Goal: Check status: Check status

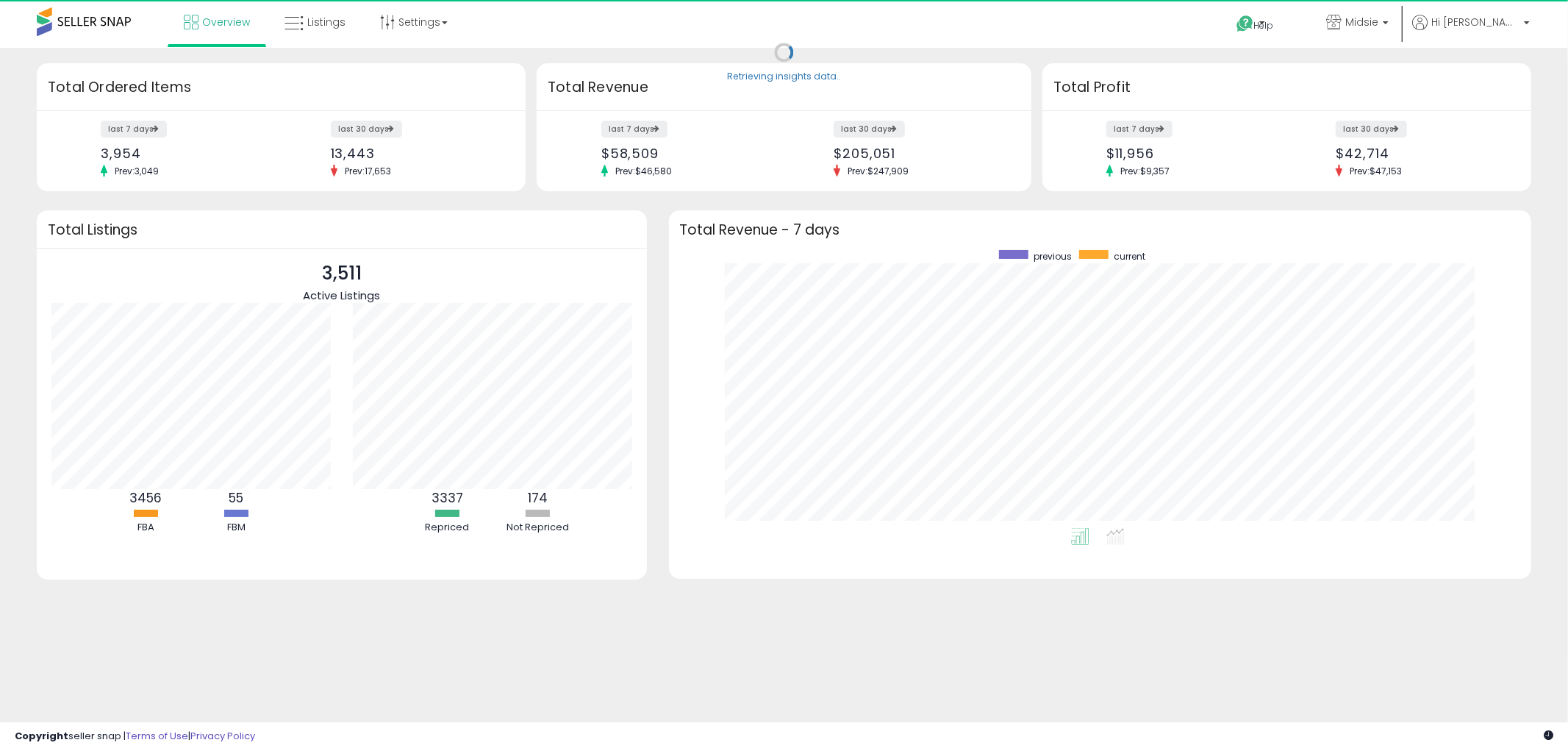
scroll to position [278, 834]
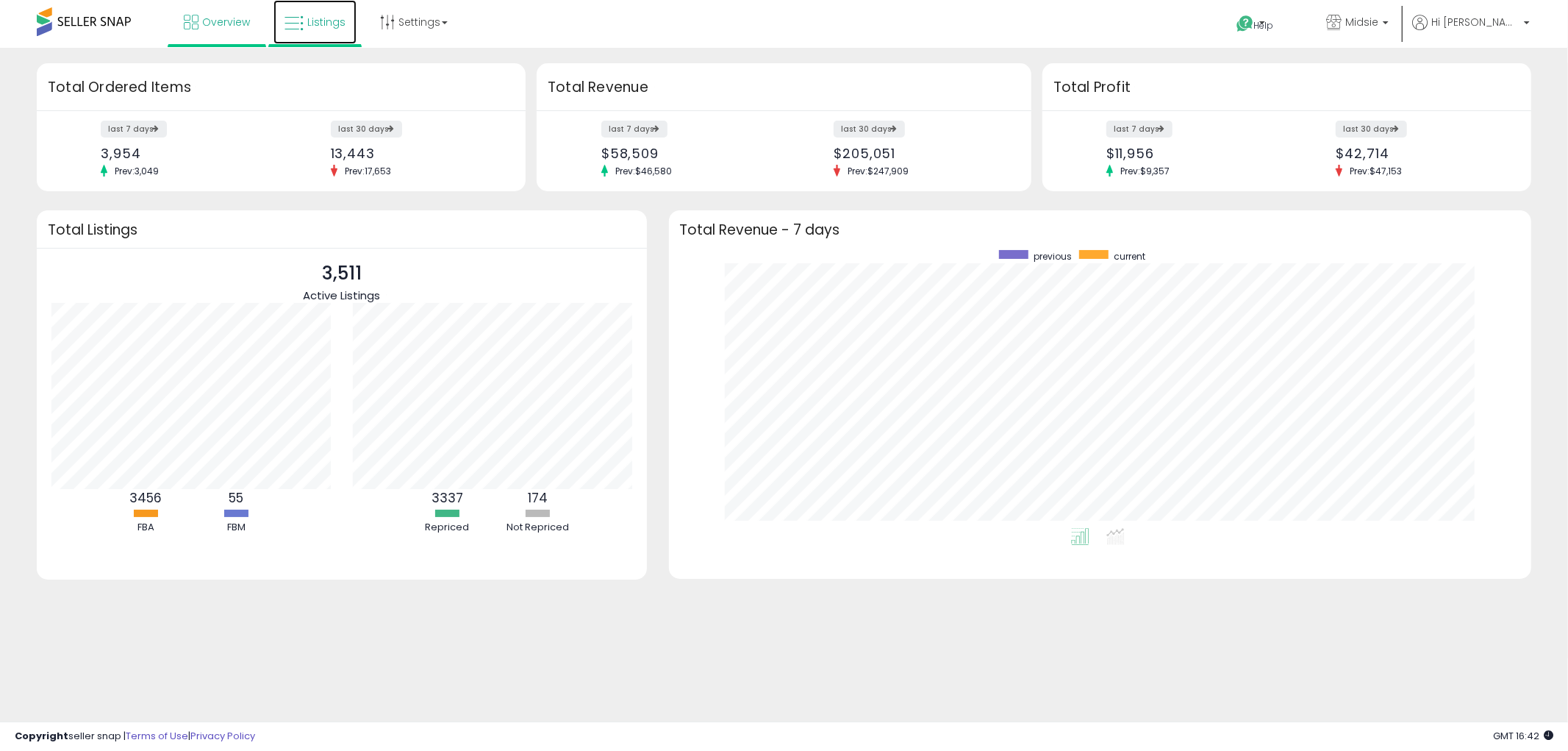
click at [331, 35] on link "Listings" at bounding box center [315, 22] width 83 height 44
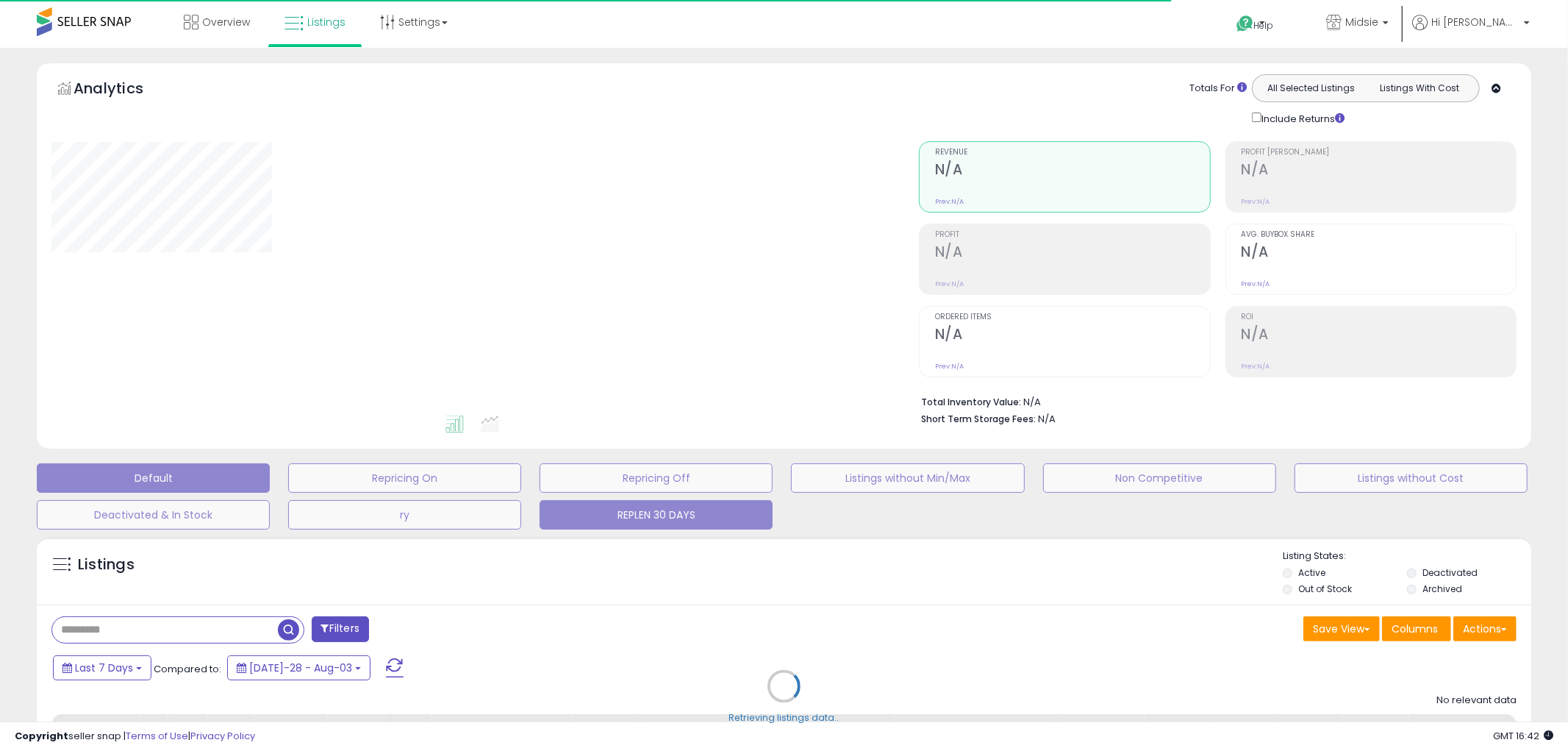
click at [521, 493] on button "REPLEN 30 DAYS" at bounding box center [405, 478] width 233 height 30
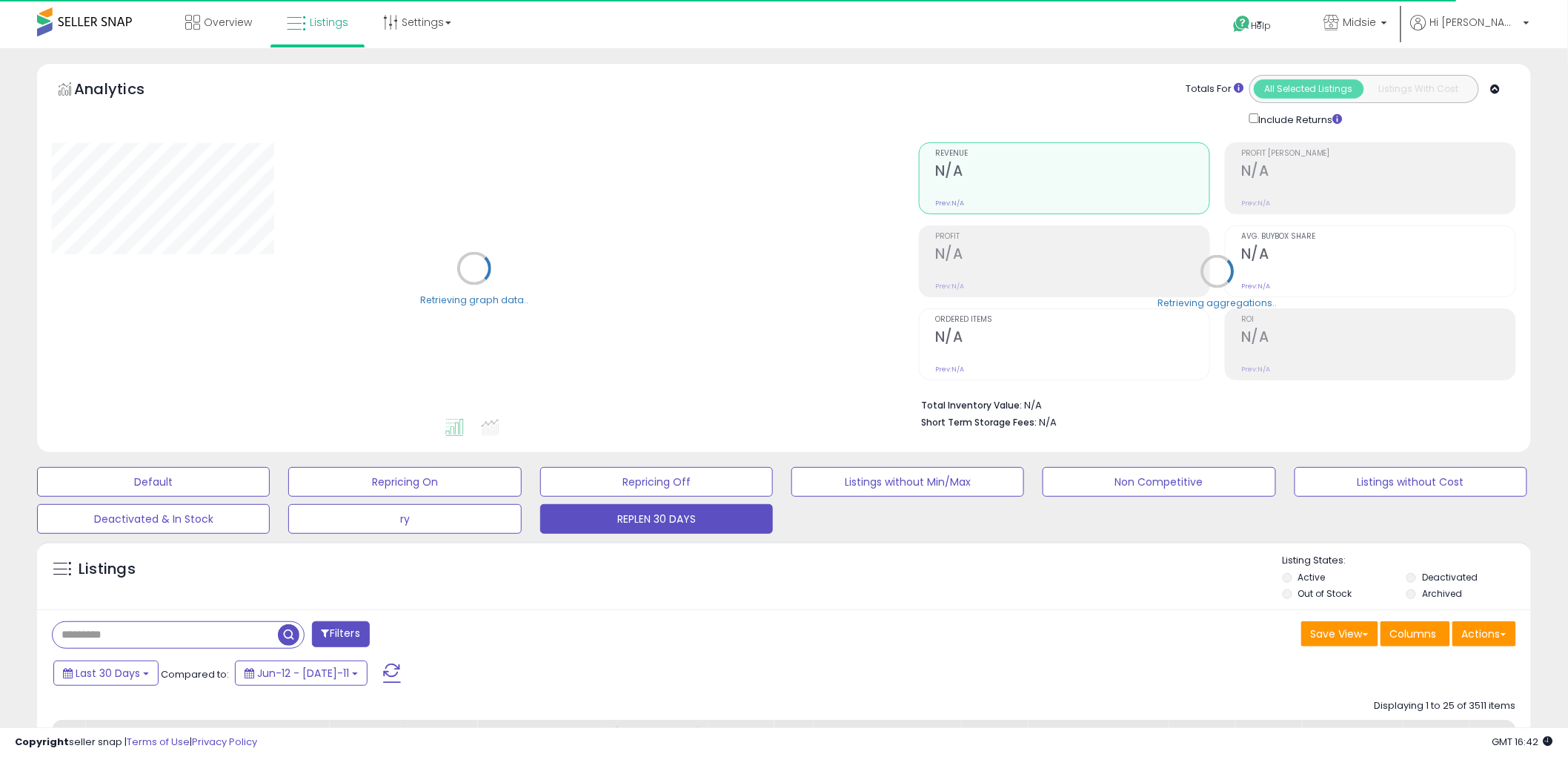
scroll to position [164, 0]
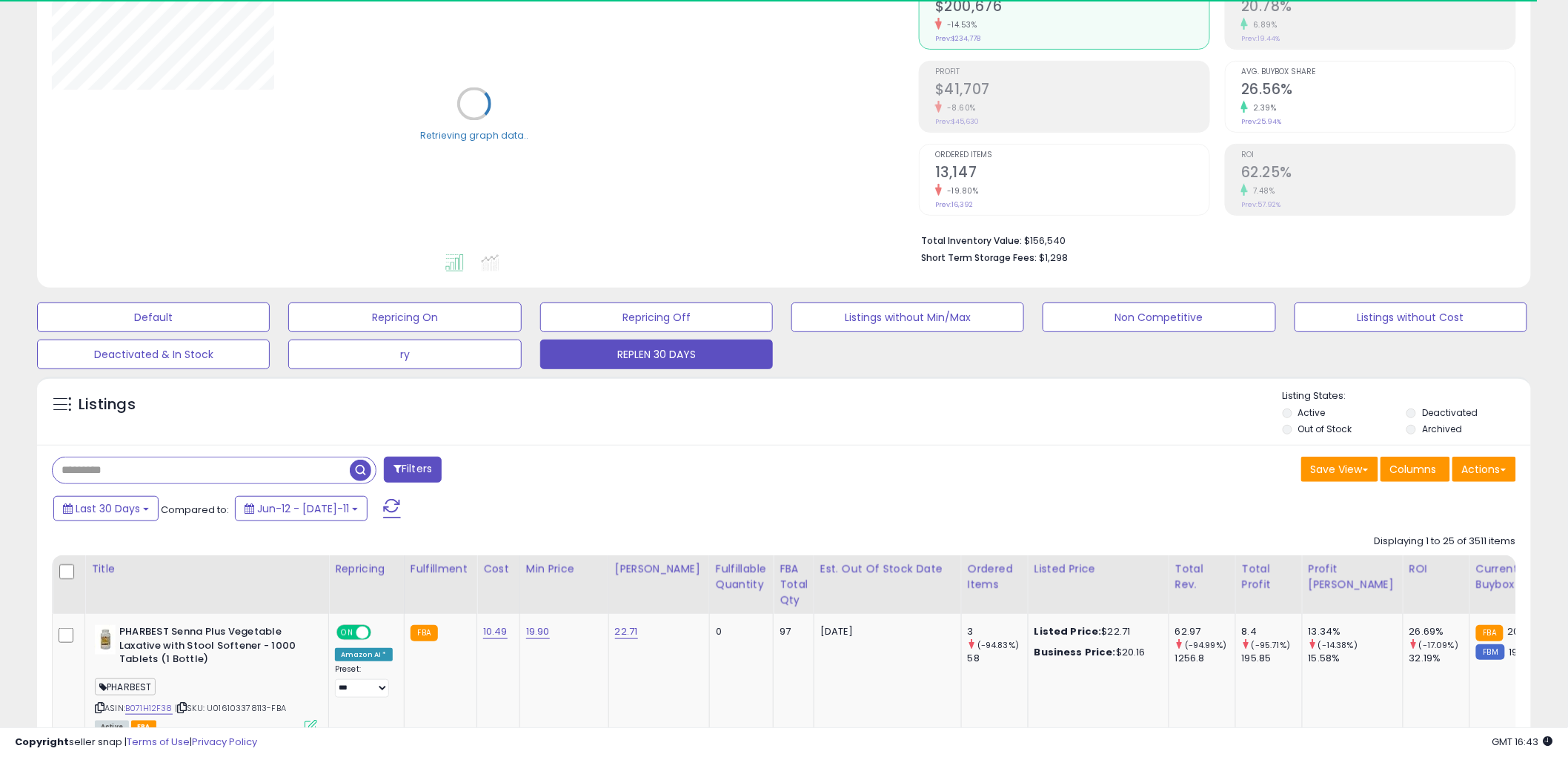
click at [197, 475] on input "text" at bounding box center [201, 470] width 297 height 26
paste input "**********"
drag, startPoint x: 369, startPoint y: 473, endPoint x: -90, endPoint y: 505, distance: 460.1
click at [0, 505] on html "Unable to login Retrieving listings data.. has not yet accepted the Terms of Us…" at bounding box center [784, 214] width 1568 height 757
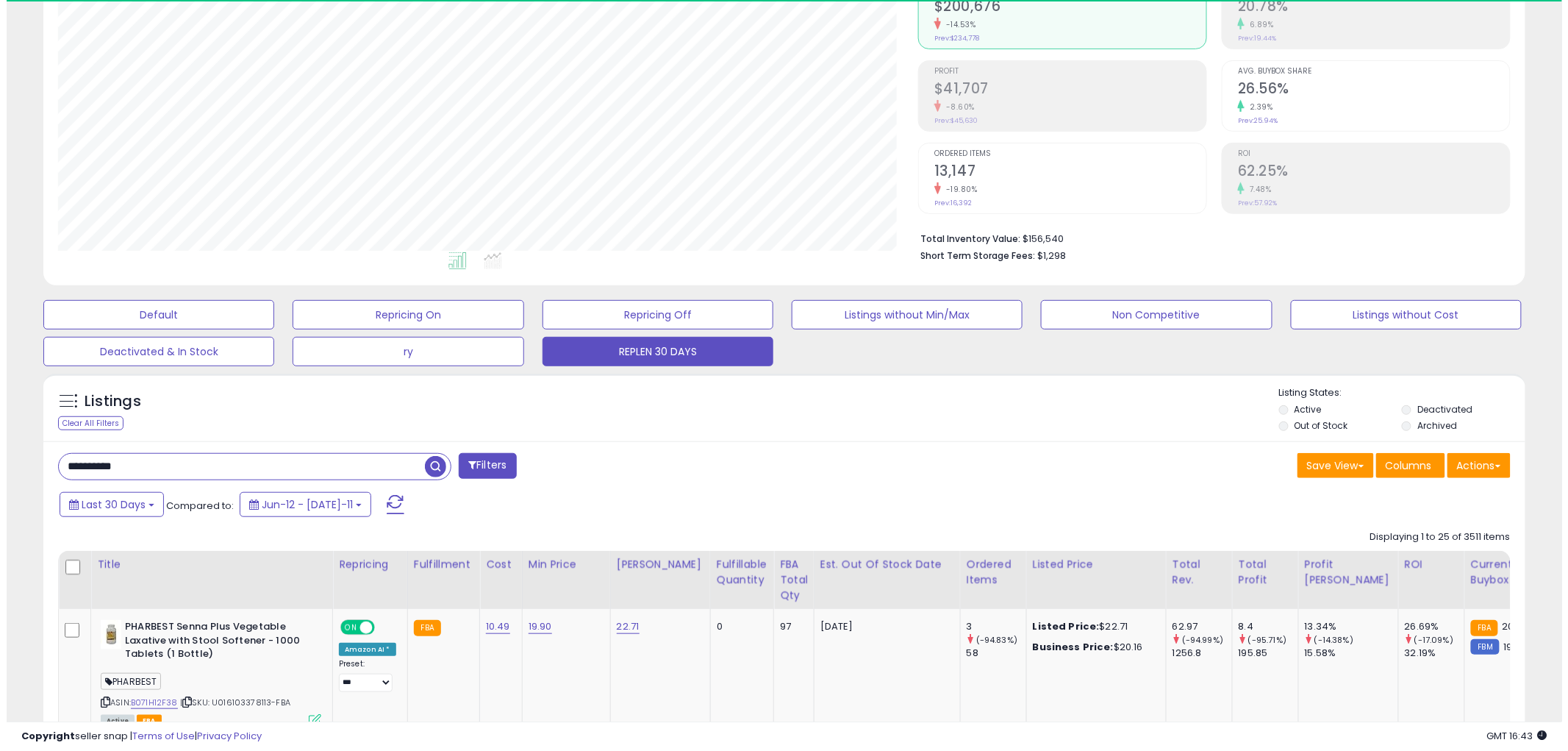
scroll to position [301, 860]
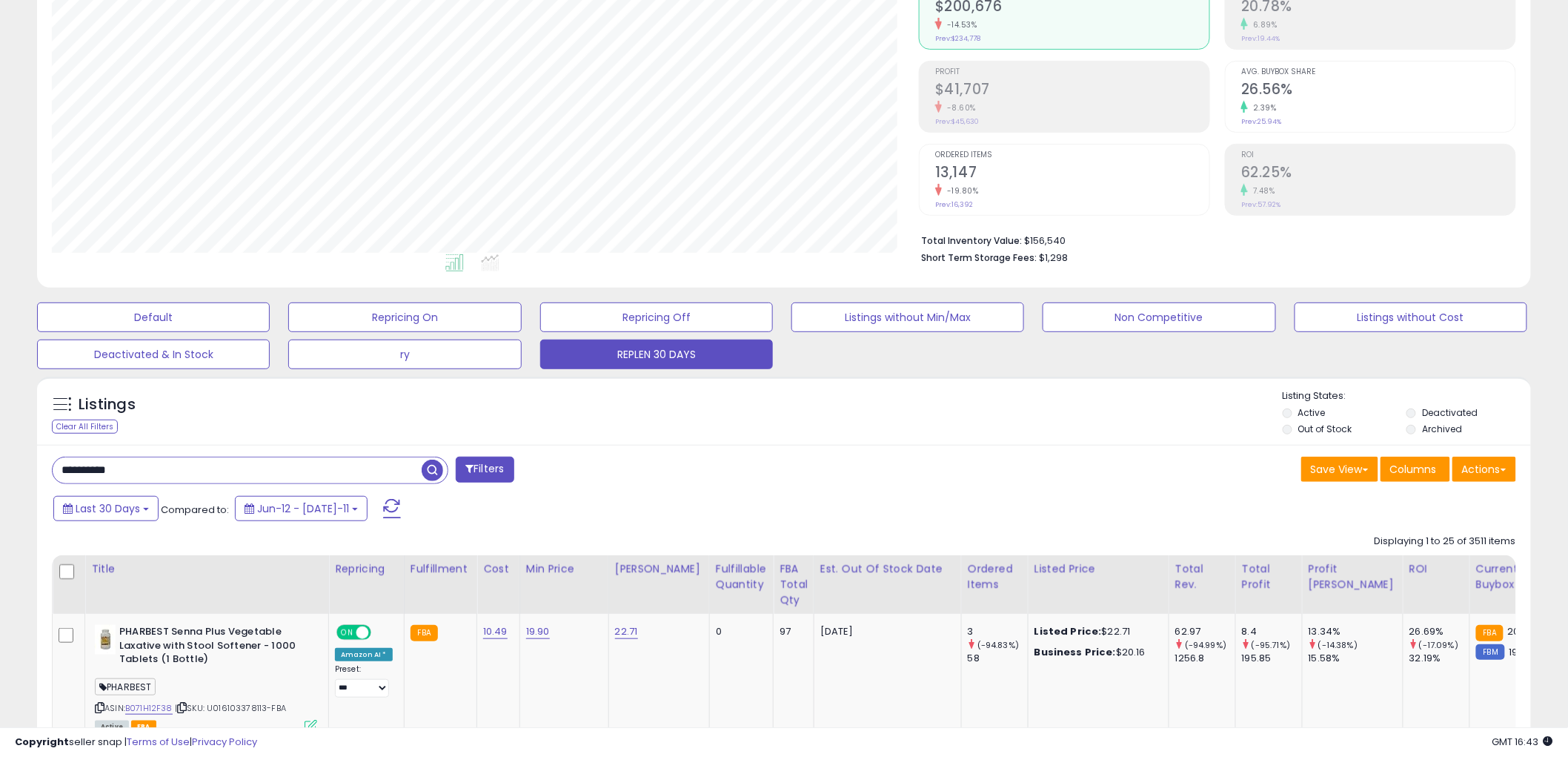
click at [110, 467] on input "**********" at bounding box center [237, 470] width 369 height 26
paste input "**********"
click at [181, 465] on input "**********" at bounding box center [237, 470] width 369 height 26
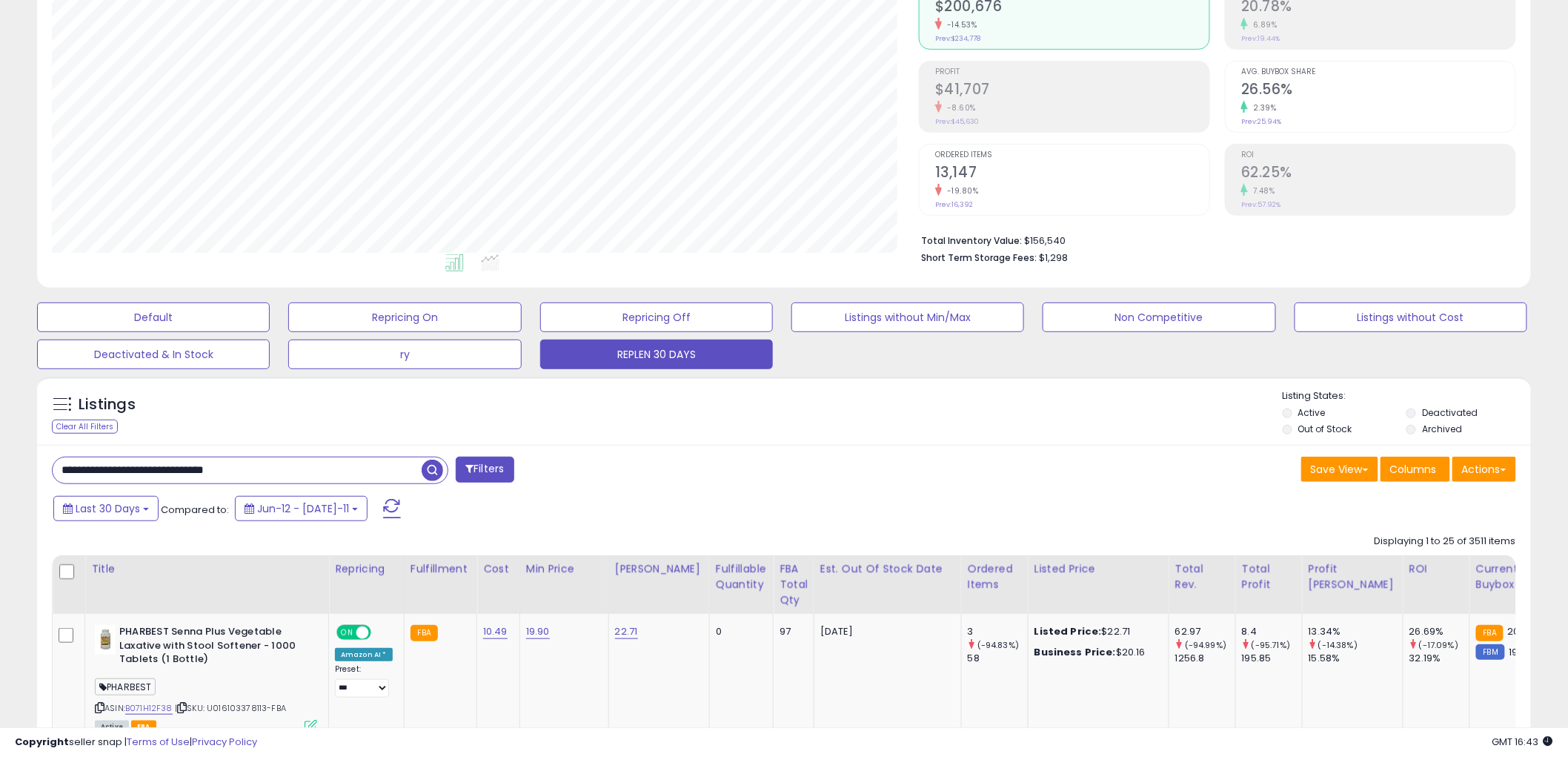
click at [181, 465] on input "**********" at bounding box center [237, 470] width 369 height 26
paste input "text"
click at [138, 467] on input "**********" at bounding box center [237, 470] width 369 height 26
drag, startPoint x: 144, startPoint y: 468, endPoint x: 487, endPoint y: 486, distance: 343.5
click at [487, 486] on div "**********" at bounding box center [412, 471] width 743 height 30
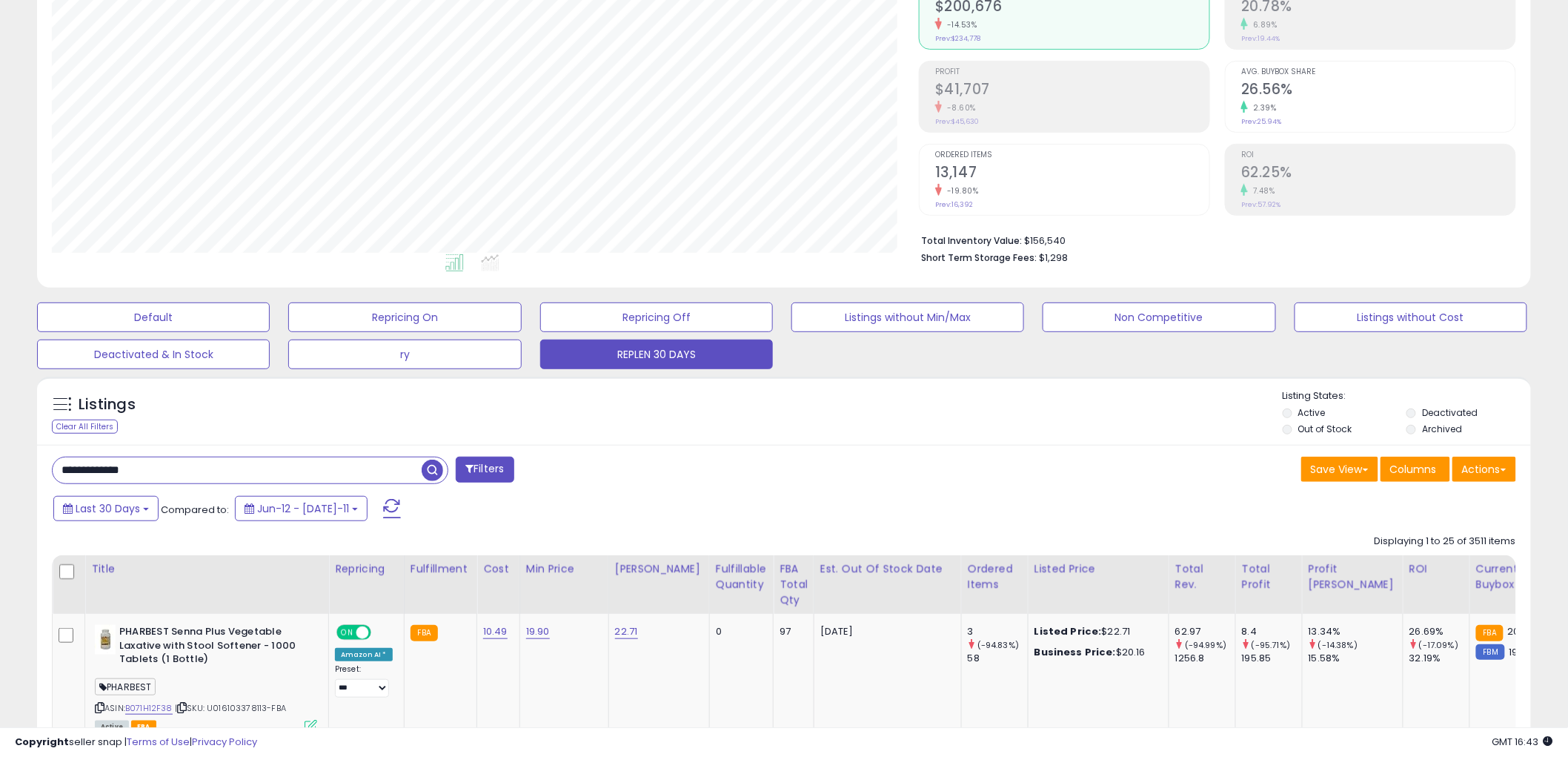
type input "**********"
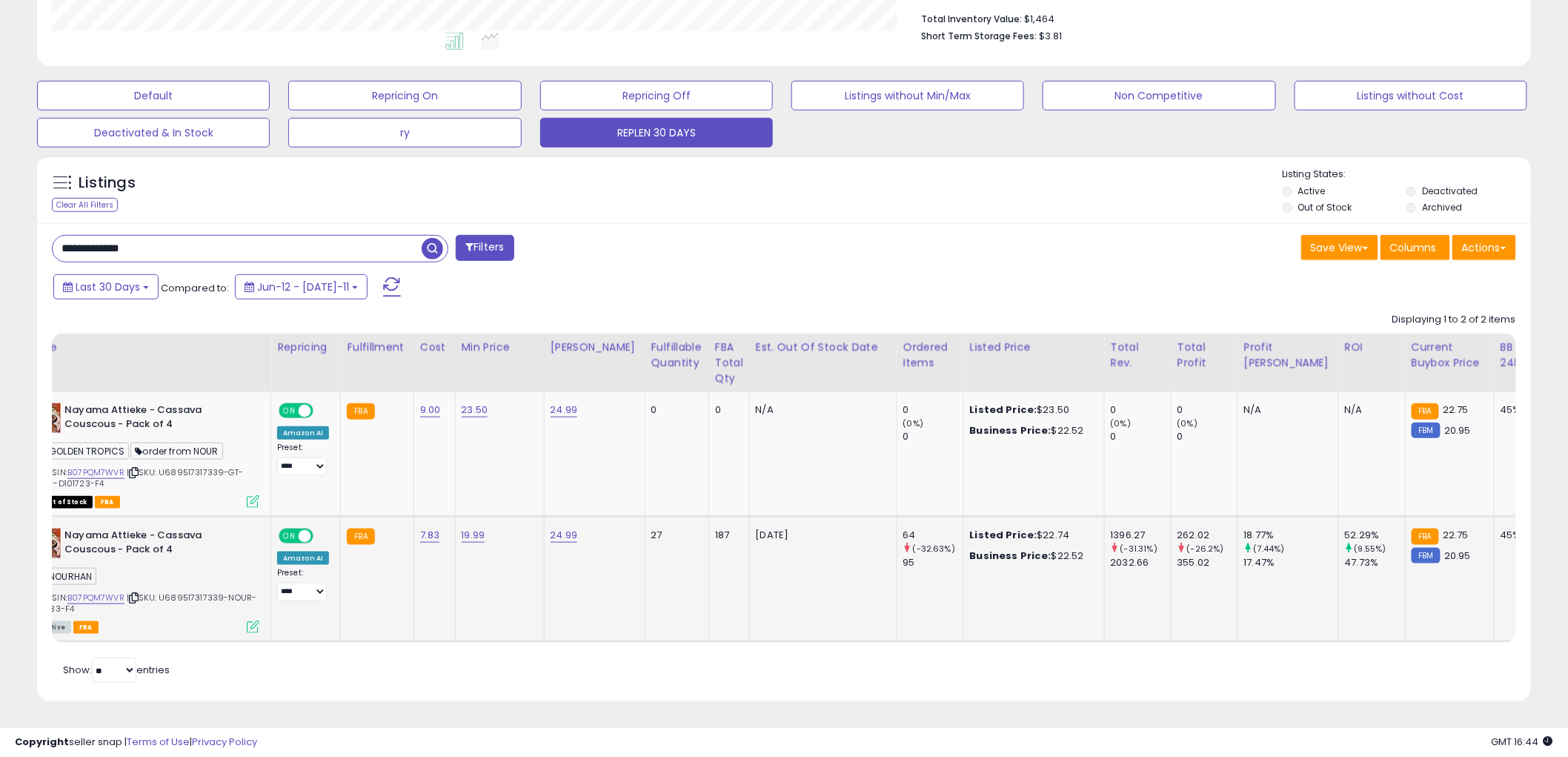
scroll to position [0, 61]
drag, startPoint x: 712, startPoint y: 524, endPoint x: 694, endPoint y: 535, distance: 21.1
click at [704, 535] on td "187" at bounding box center [724, 579] width 41 height 125
click at [704, 533] on td "187" at bounding box center [724, 579] width 41 height 125
drag, startPoint x: 639, startPoint y: 523, endPoint x: 632, endPoint y: 526, distance: 7.6
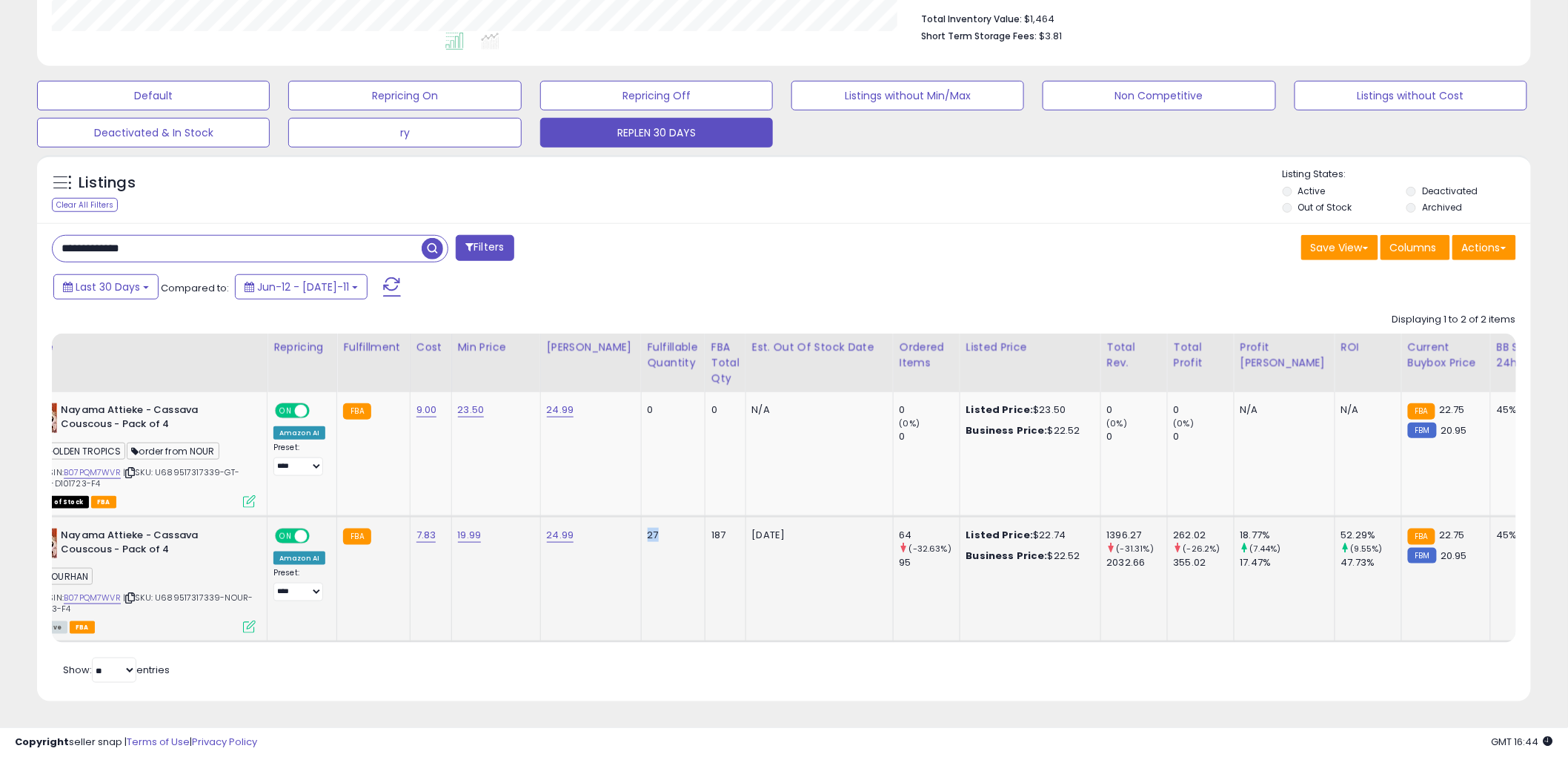
click at [648, 529] on div "27" at bounding box center [671, 535] width 46 height 13
click at [649, 530] on td "27" at bounding box center [672, 579] width 64 height 125
drag, startPoint x: 631, startPoint y: 523, endPoint x: 679, endPoint y: 522, distance: 48.0
click at [679, 522] on td "27" at bounding box center [672, 579] width 64 height 125
click at [668, 529] on div "27" at bounding box center [671, 535] width 46 height 13
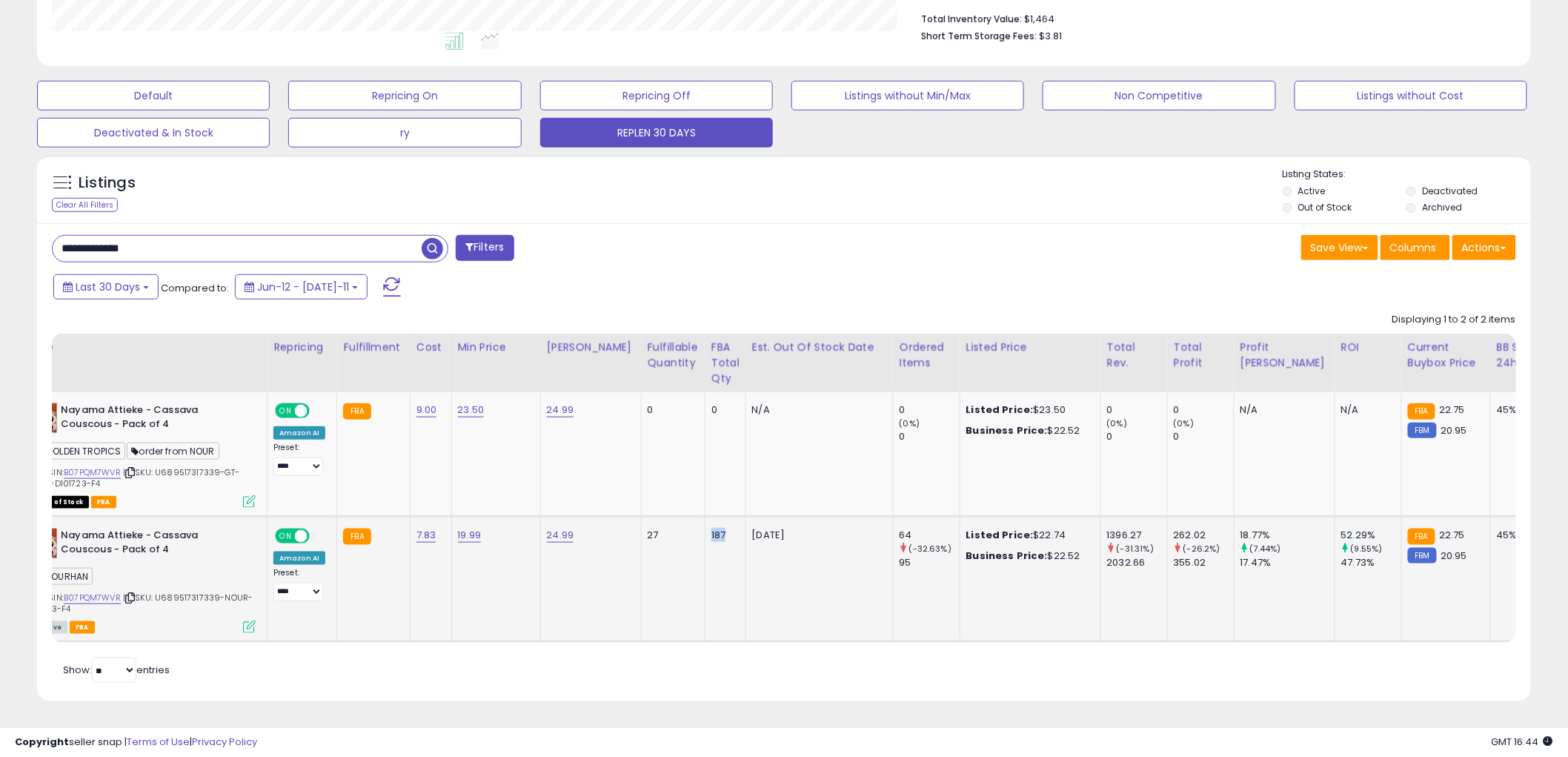
drag, startPoint x: 691, startPoint y: 523, endPoint x: 721, endPoint y: 523, distance: 30.0
click at [721, 523] on td "187" at bounding box center [724, 579] width 41 height 125
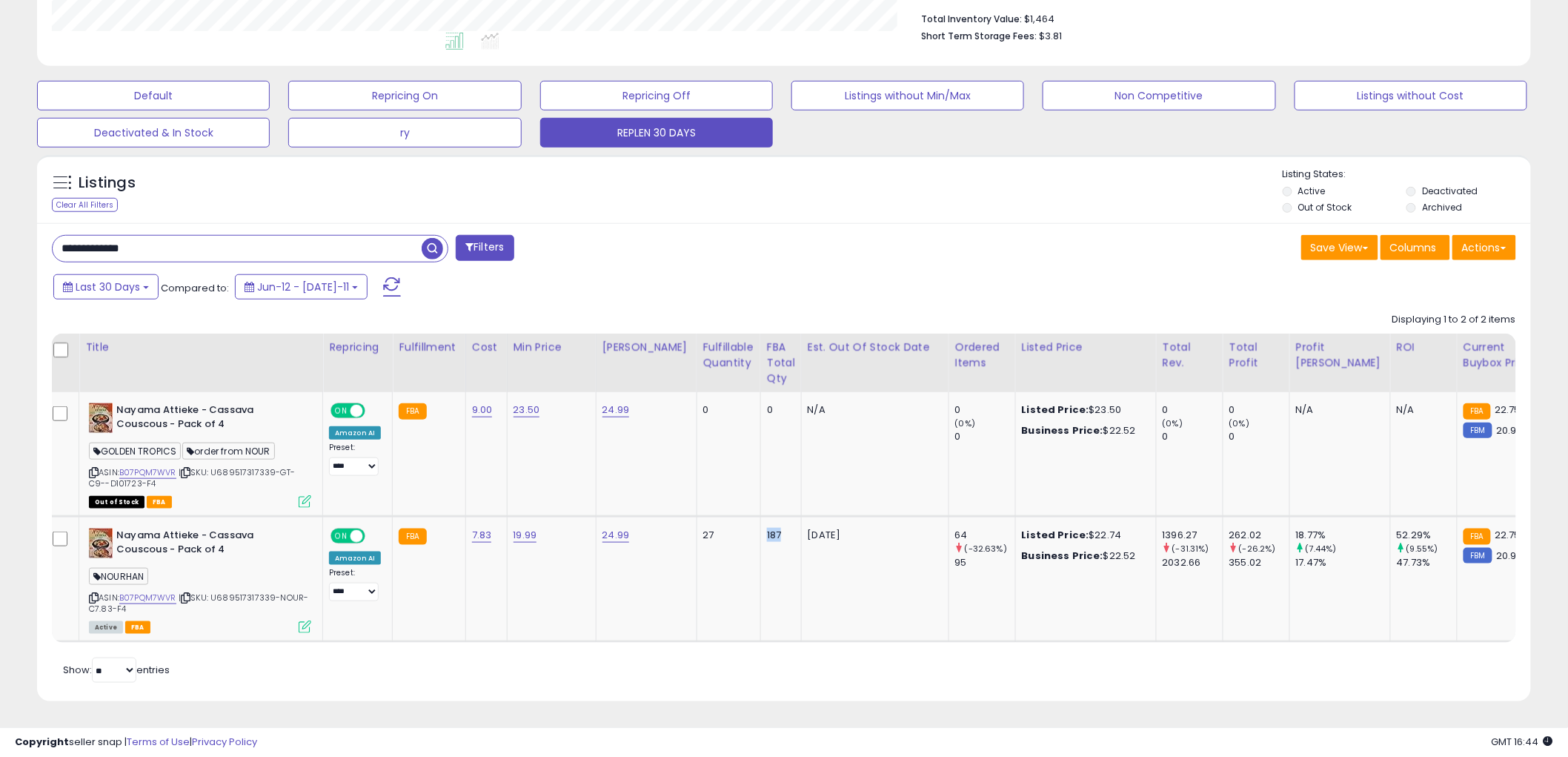
scroll to position [0, 0]
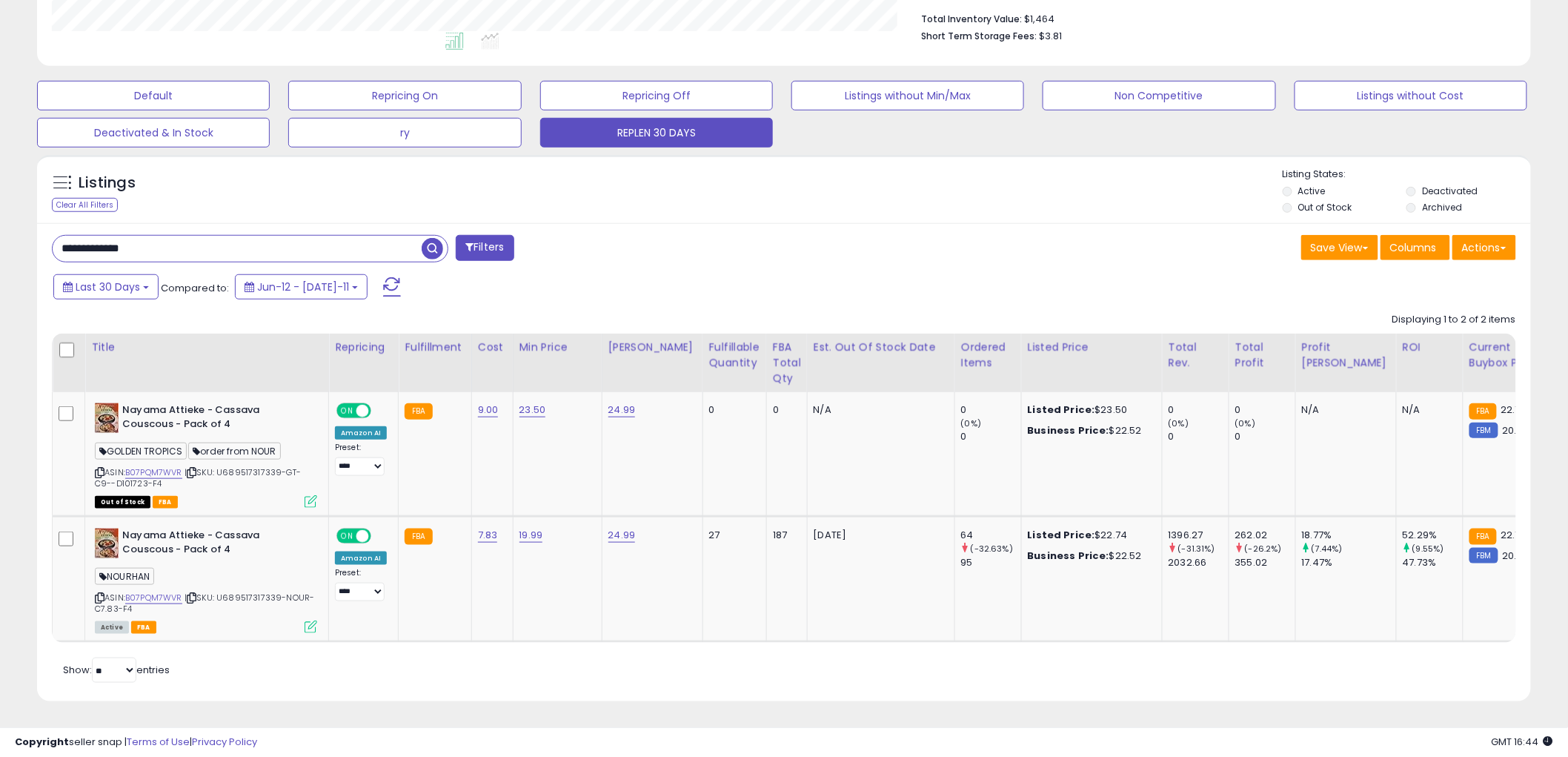
click at [67, 238] on input "**********" at bounding box center [237, 249] width 369 height 26
drag, startPoint x: 68, startPoint y: 236, endPoint x: 156, endPoint y: 241, distance: 88.1
click at [156, 241] on input "**********" at bounding box center [237, 249] width 369 height 26
drag, startPoint x: 220, startPoint y: 456, endPoint x: 324, endPoint y: 470, distance: 104.9
click at [324, 470] on td "Nayama Attieke - Cassava Couscous - Pack of 4 GOLDEN TROPICS order from NOUR AS…" at bounding box center [207, 454] width 244 height 125
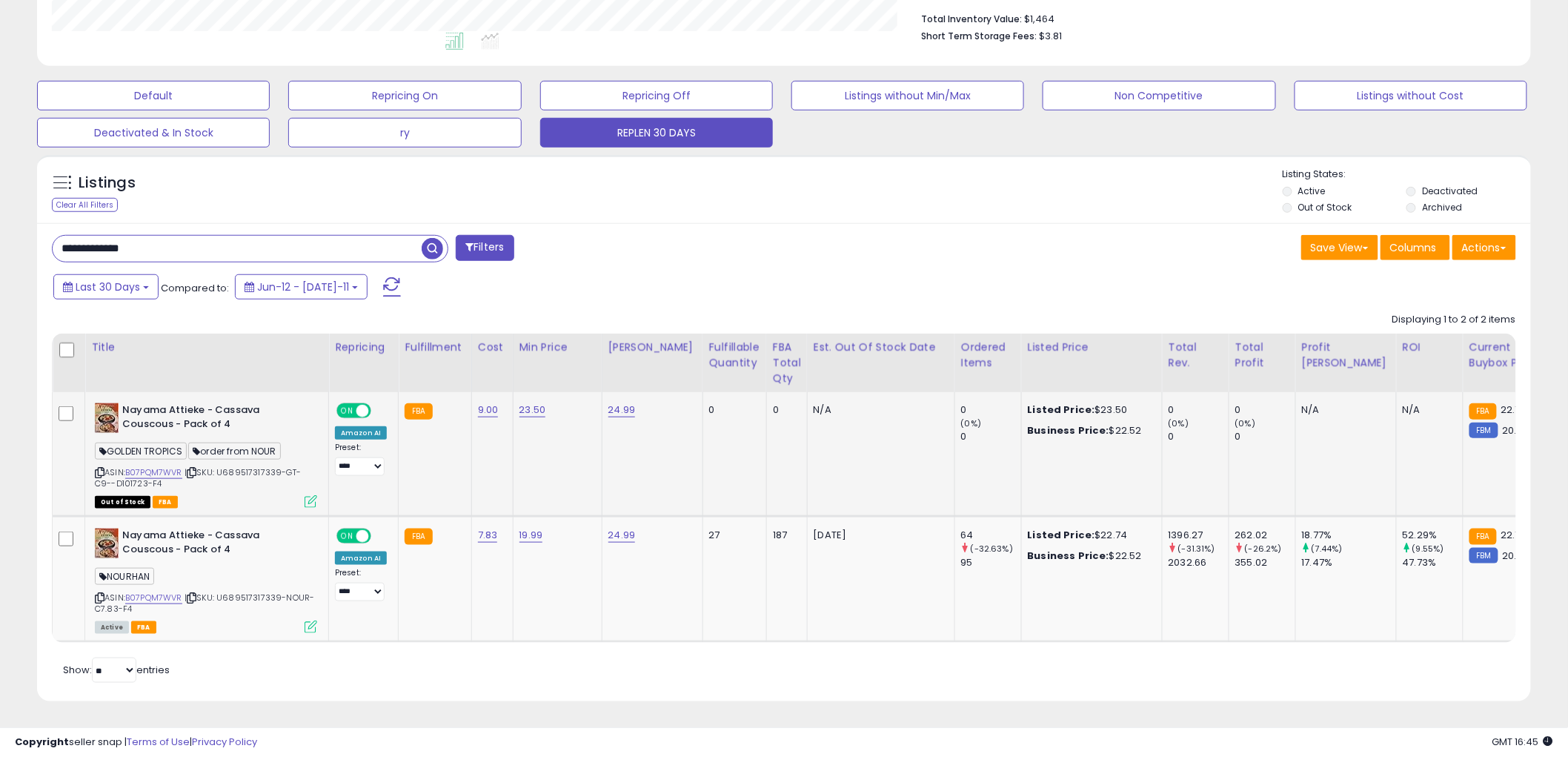
click at [439, 471] on td "FBA" at bounding box center [435, 454] width 73 height 125
click at [961, 529] on div "64" at bounding box center [991, 535] width 60 height 13
click at [709, 529] on div "27" at bounding box center [732, 535] width 46 height 13
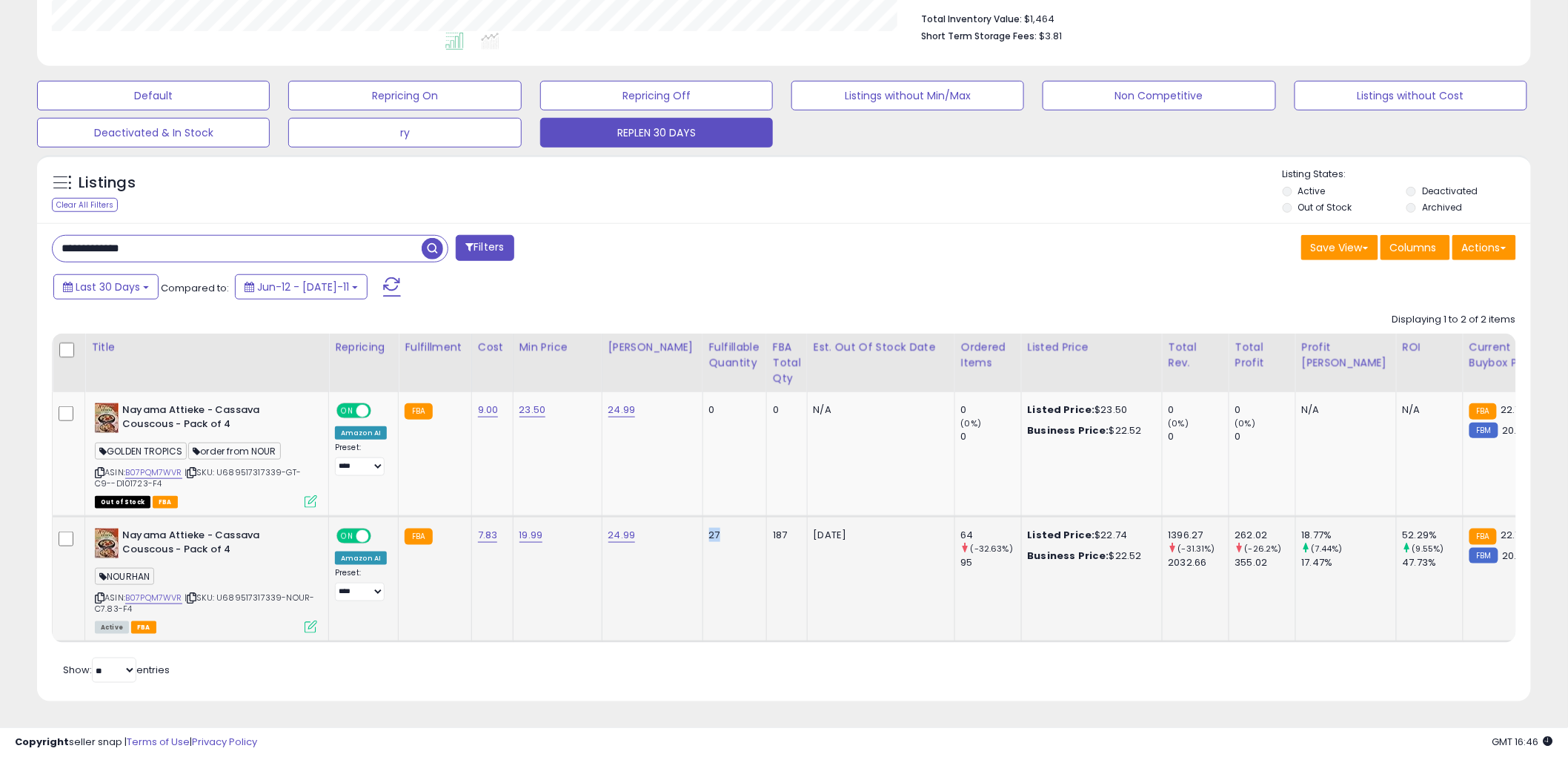
click at [709, 529] on div "27" at bounding box center [732, 535] width 46 height 13
click at [773, 529] on div "187" at bounding box center [784, 535] width 23 height 13
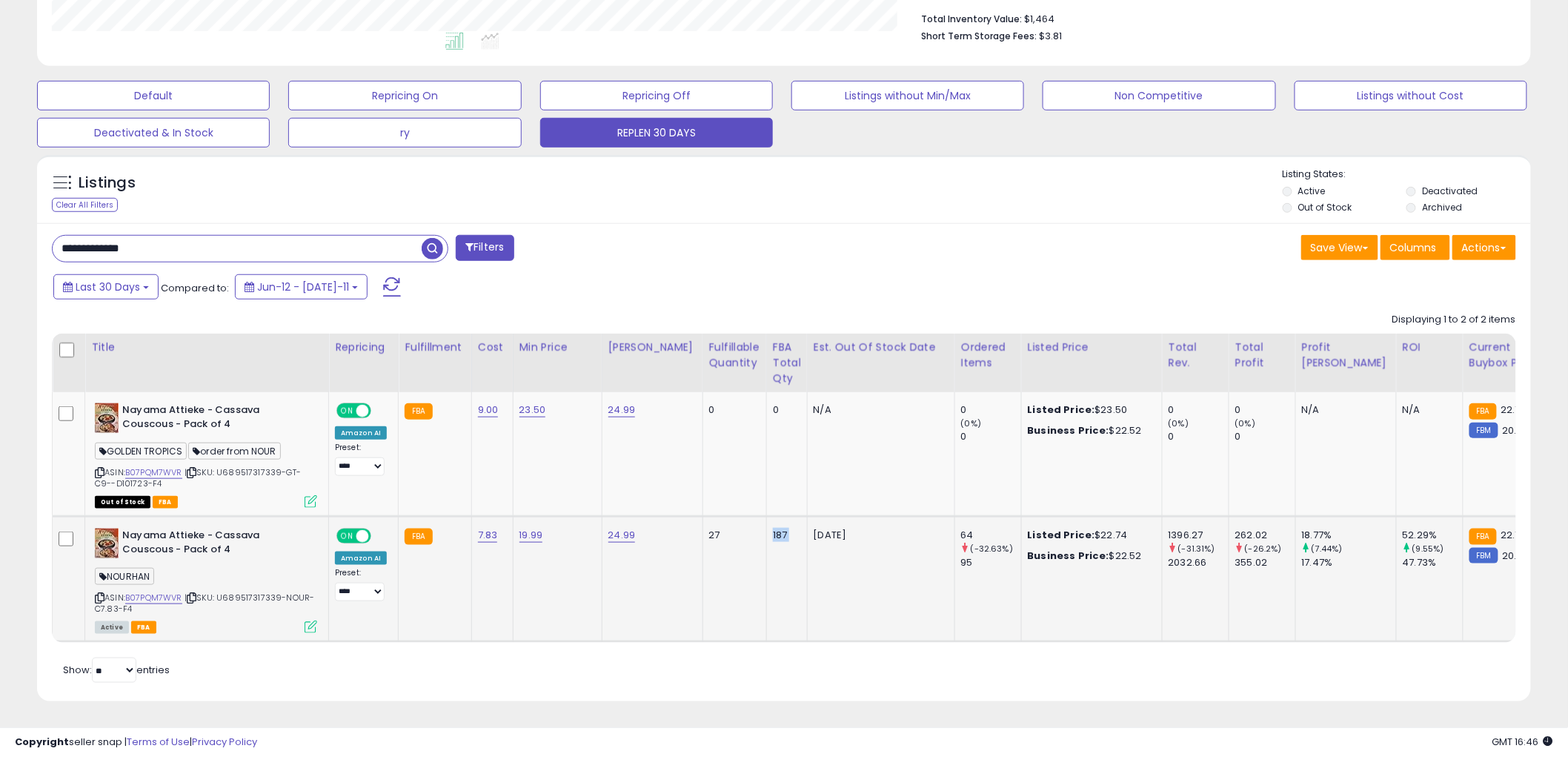
click at [773, 529] on div "187" at bounding box center [784, 535] width 23 height 13
click at [961, 529] on div "64" at bounding box center [991, 535] width 60 height 13
click at [961, 556] on div "95" at bounding box center [991, 562] width 60 height 13
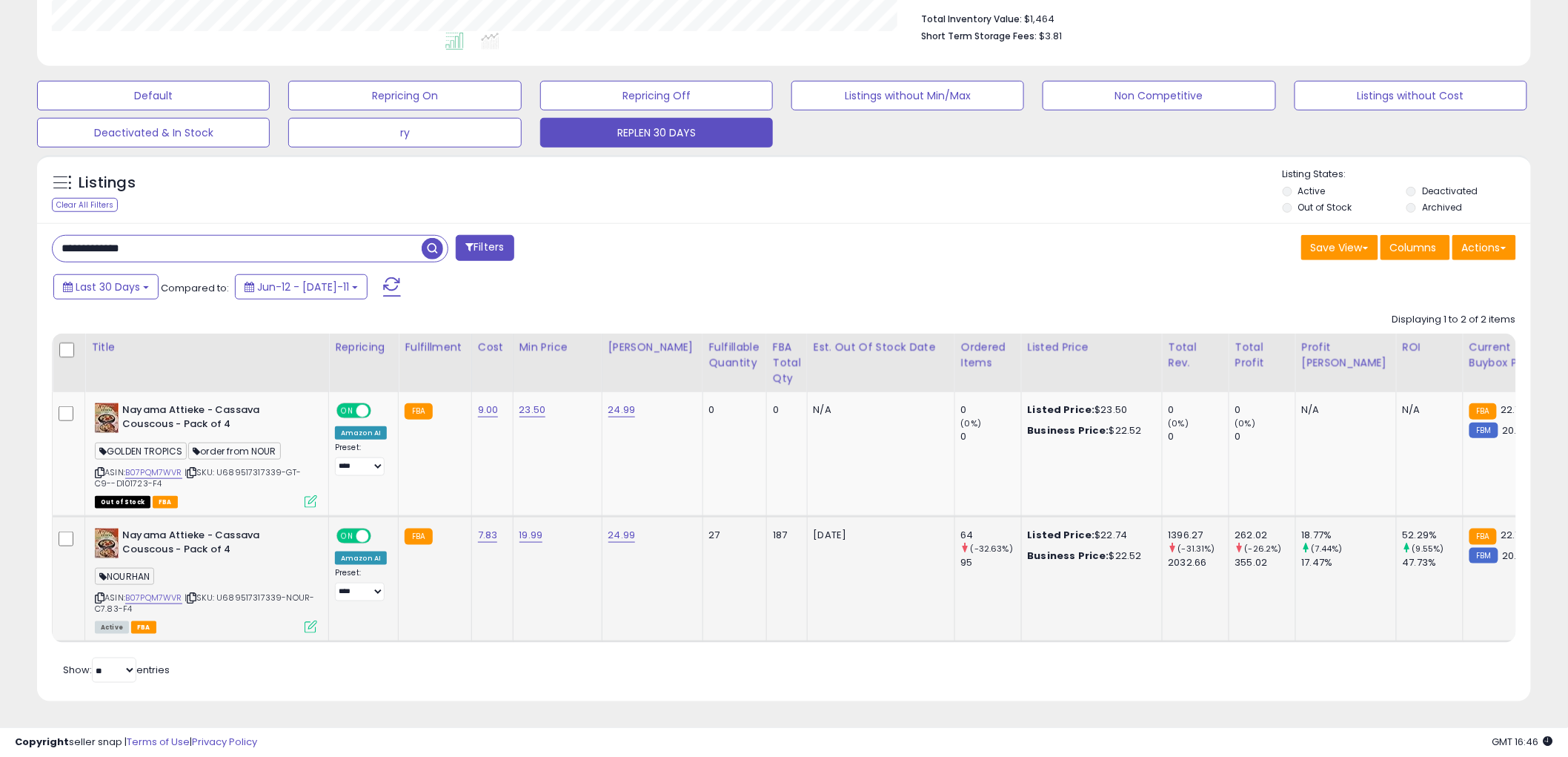
click at [961, 556] on div "95" at bounding box center [991, 562] width 60 height 13
click at [302, 621] on div "Active FBA" at bounding box center [205, 626] width 222 height 11
click at [308, 620] on icon at bounding box center [310, 626] width 12 height 12
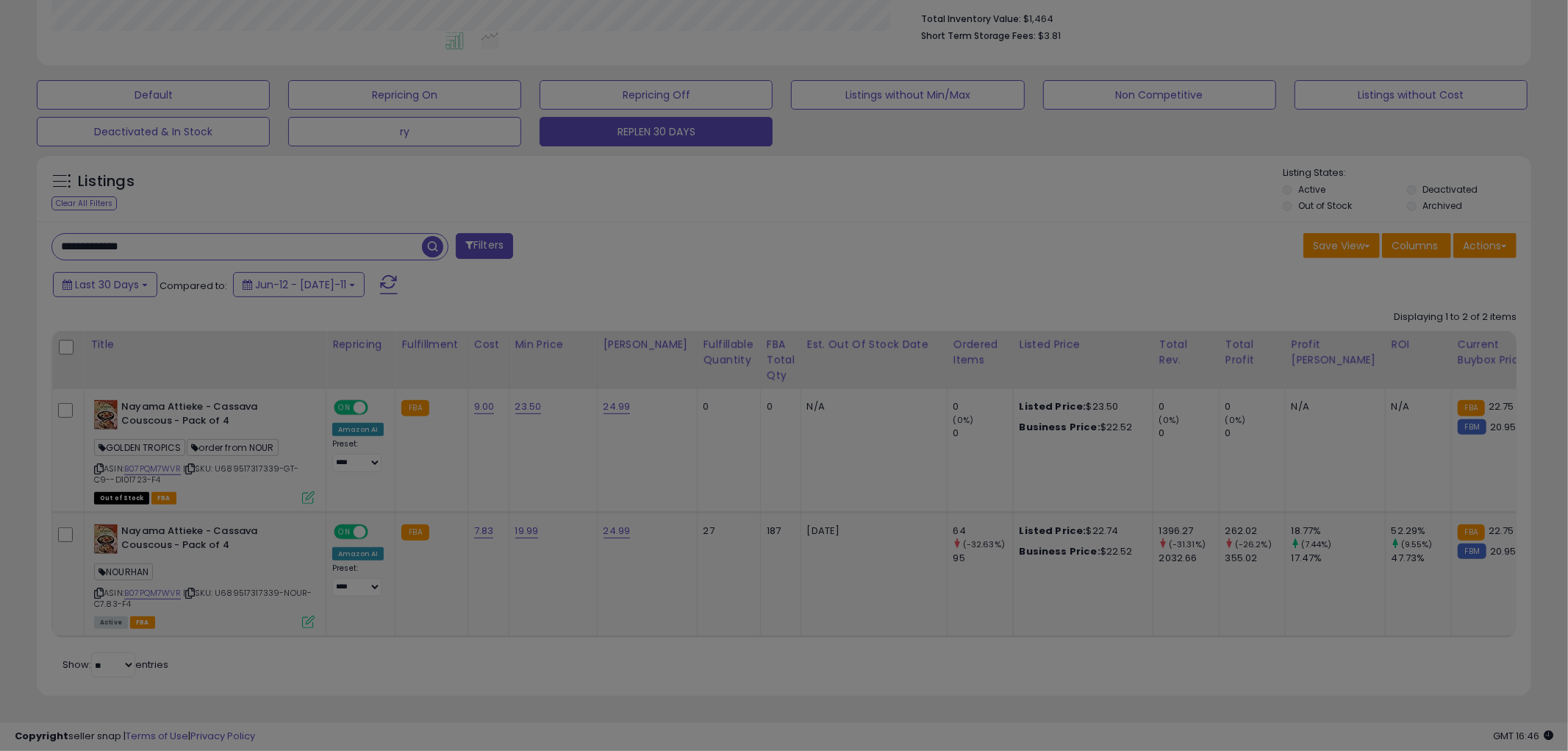
scroll to position [301, 868]
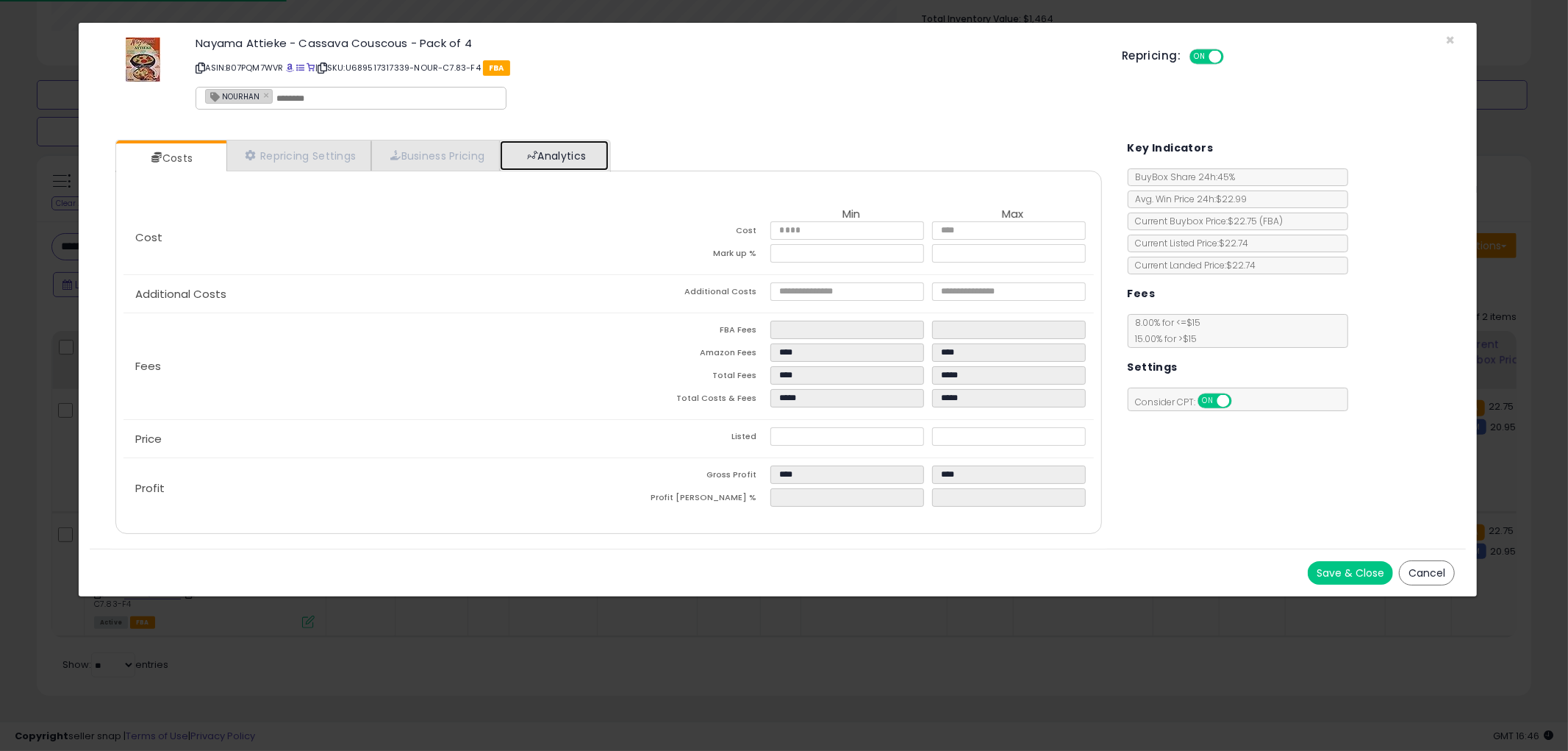
click at [566, 153] on link "Analytics" at bounding box center [554, 156] width 109 height 30
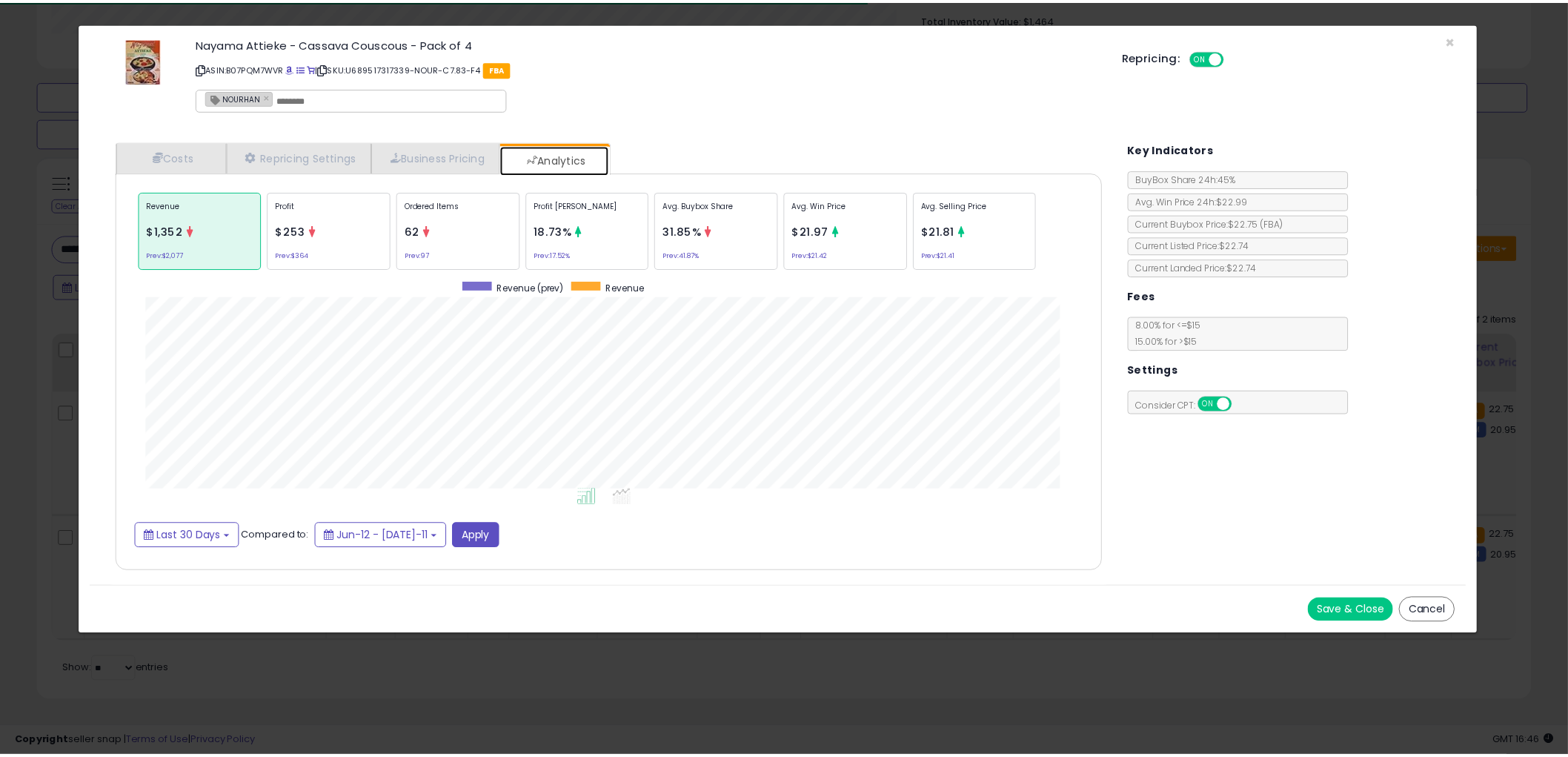
scroll to position [455, 1023]
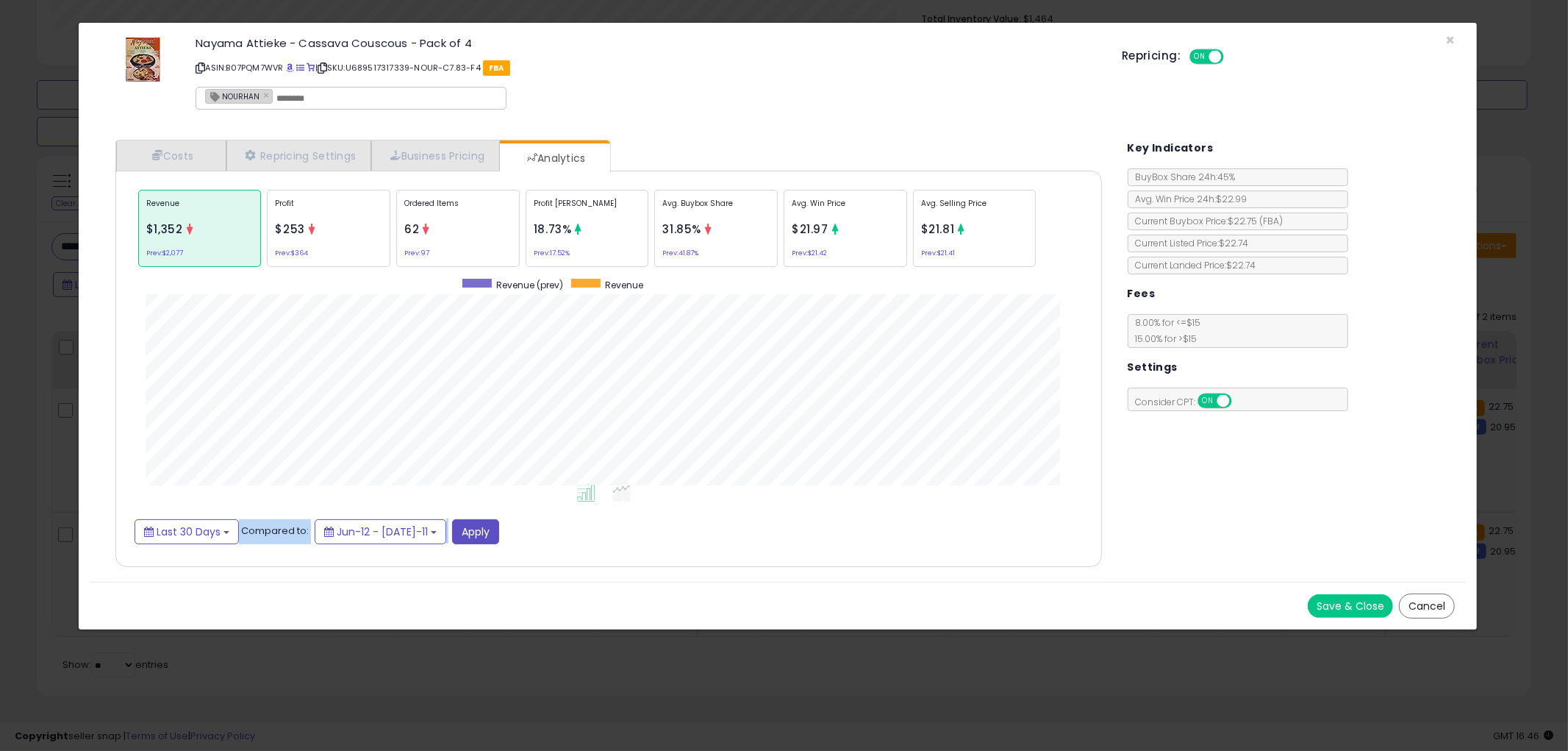
click at [932, 524] on div "Revenue $1,352 Prev: $2,077 Profit $253 Prev: $364 Ordered Items 62 Prev: 97 Pr…" at bounding box center [609, 365] width 956 height 358
click at [1435, 594] on button "Cancel" at bounding box center [1426, 605] width 56 height 25
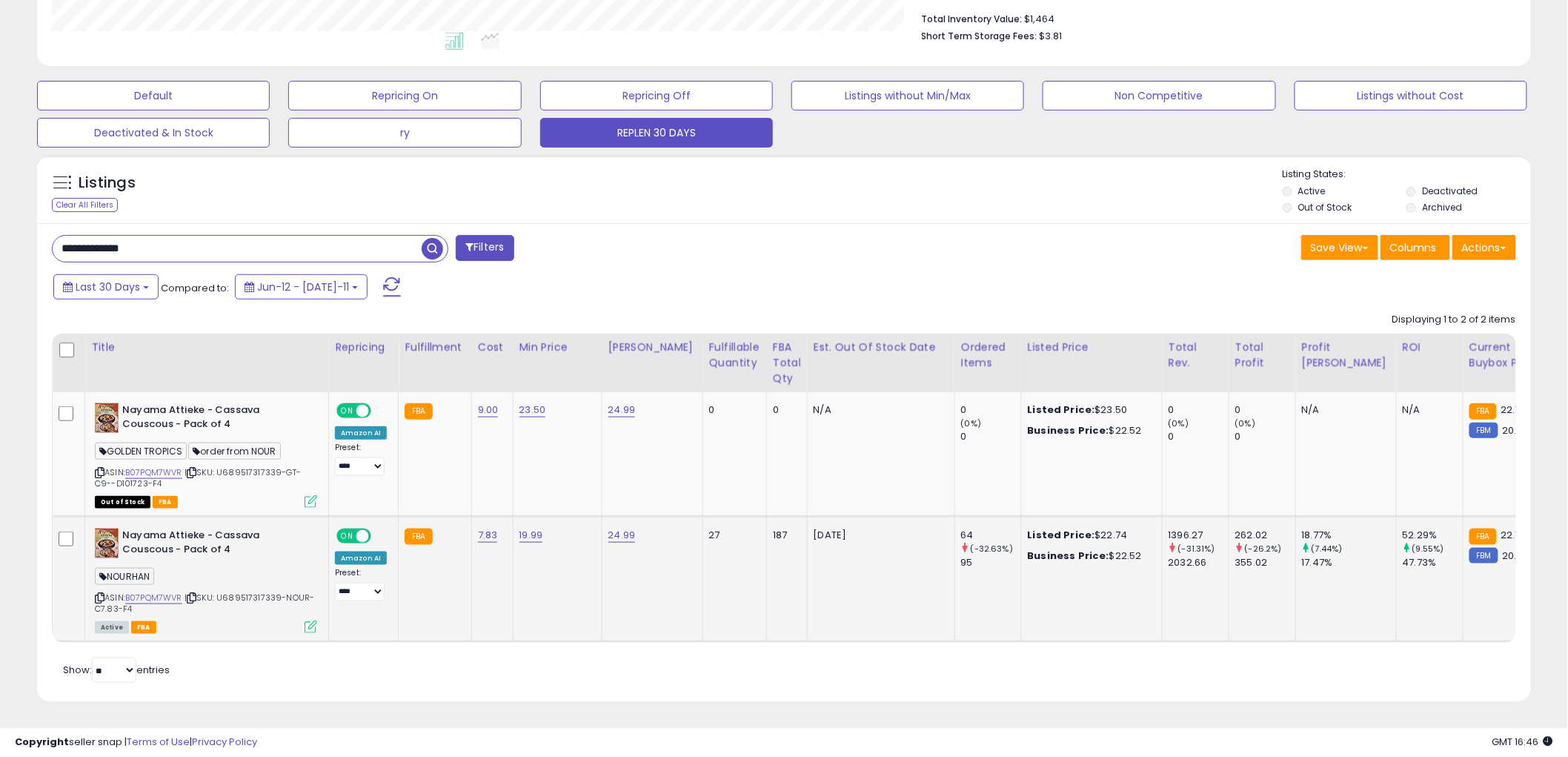
scroll to position [740803, 739972]
click at [961, 529] on div "64" at bounding box center [991, 535] width 60 height 13
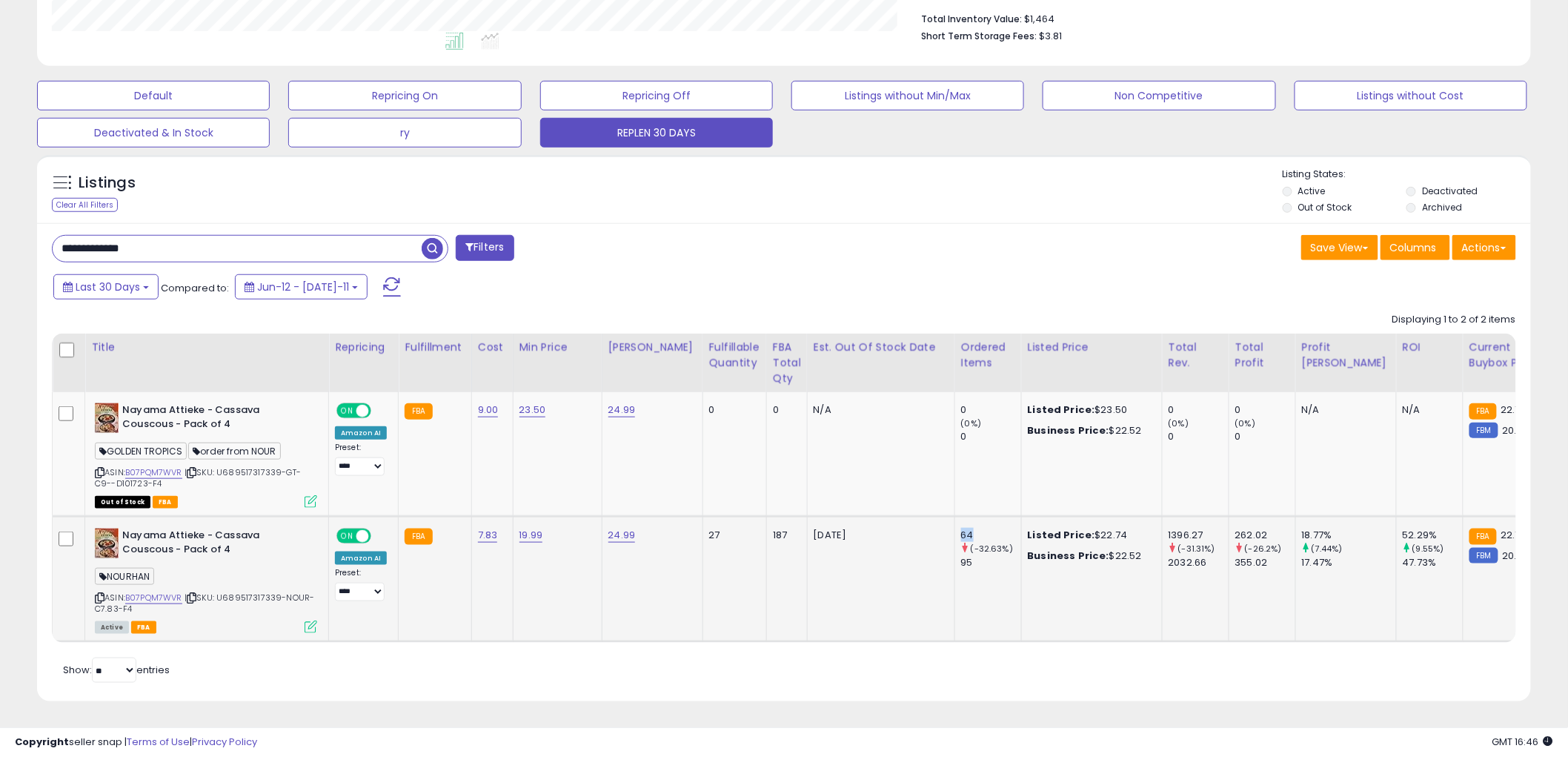
click at [961, 529] on div "64" at bounding box center [991, 535] width 60 height 13
click at [773, 529] on div "187" at bounding box center [784, 535] width 23 height 13
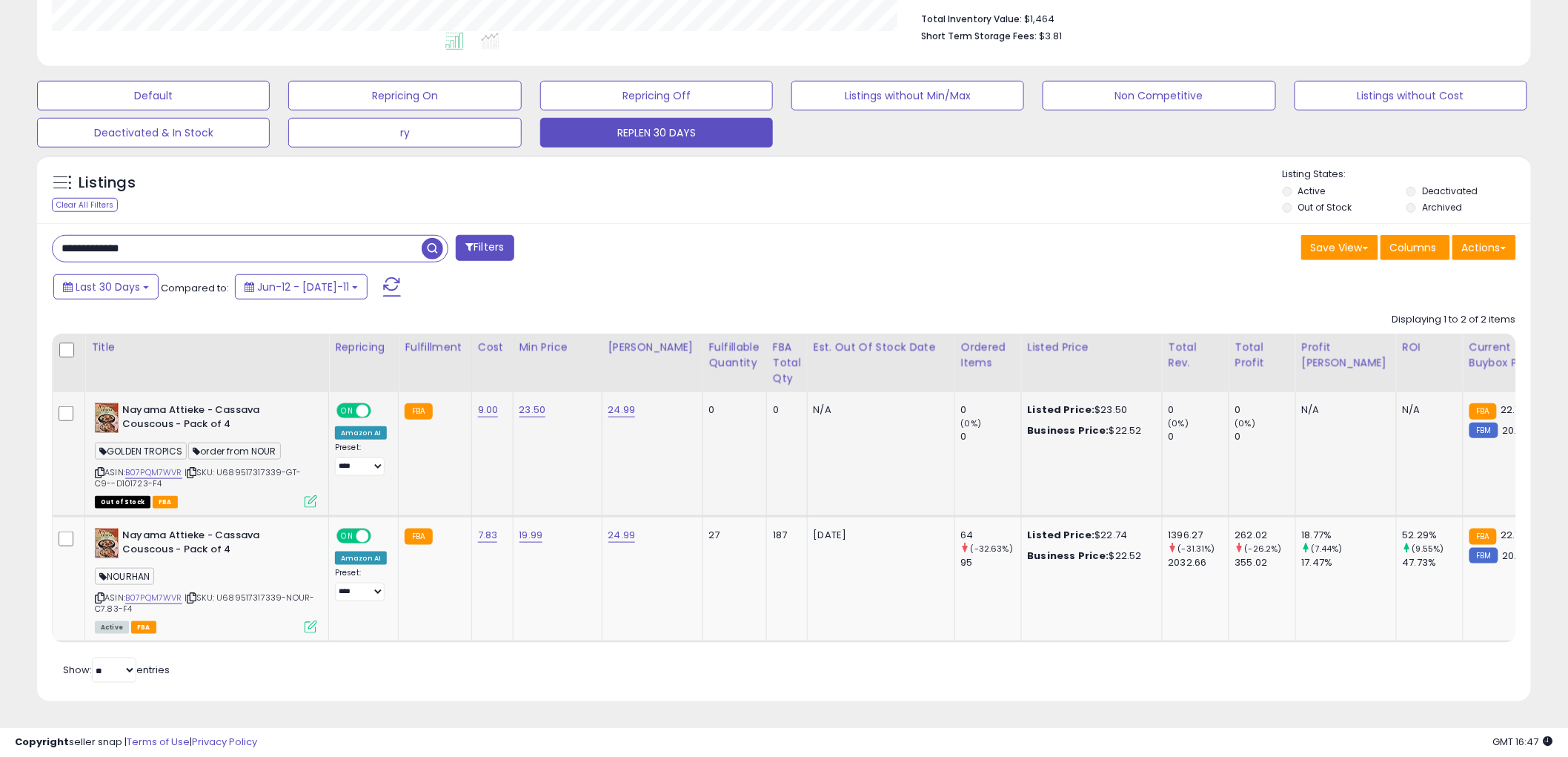
click at [280, 466] on span "| SKU: U689517317339-GT-C9--D101723-F4" at bounding box center [197, 477] width 206 height 22
click at [277, 466] on span "| SKU: U689517317339-GT-C9--D101723-F4" at bounding box center [197, 477] width 206 height 22
click at [278, 466] on span "| SKU: U689517317339-GT-C9--D101723-F4" at bounding box center [197, 477] width 206 height 22
click at [102, 593] on icon at bounding box center [99, 597] width 10 height 8
click at [100, 468] on icon at bounding box center [99, 472] width 10 height 8
